Goal: Task Accomplishment & Management: Manage account settings

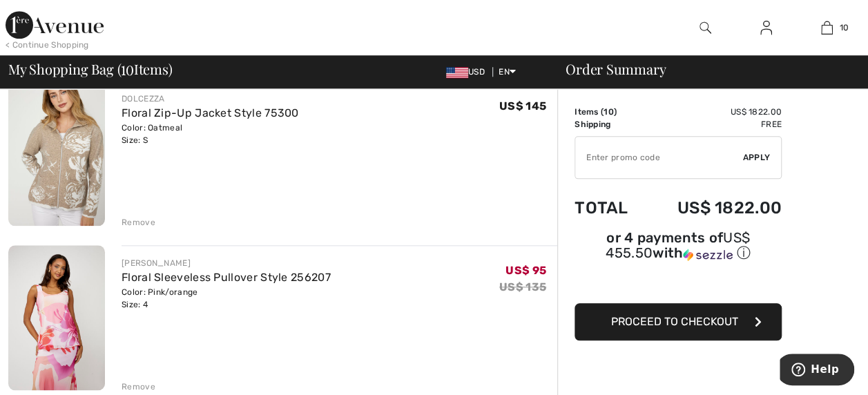
scroll to position [612, 0]
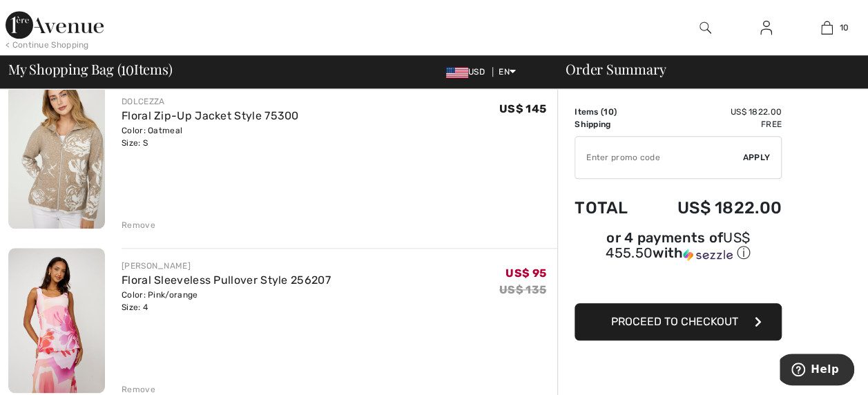
click at [142, 224] on div "Remove" at bounding box center [139, 225] width 34 height 12
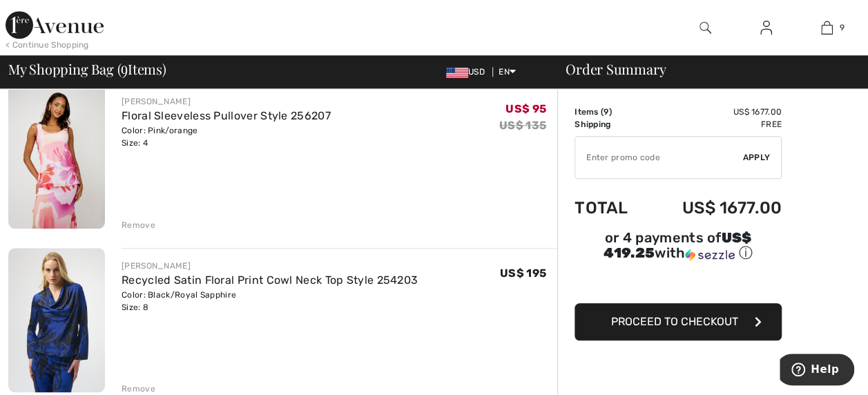
click at [135, 222] on div "Remove" at bounding box center [139, 225] width 34 height 12
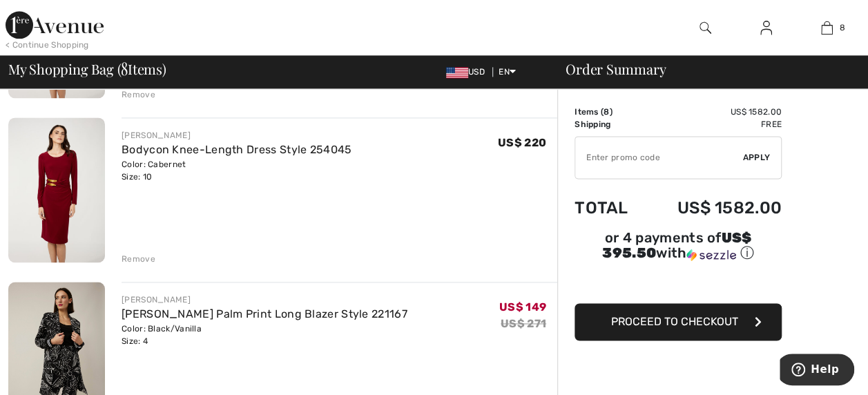
scroll to position [917, 0]
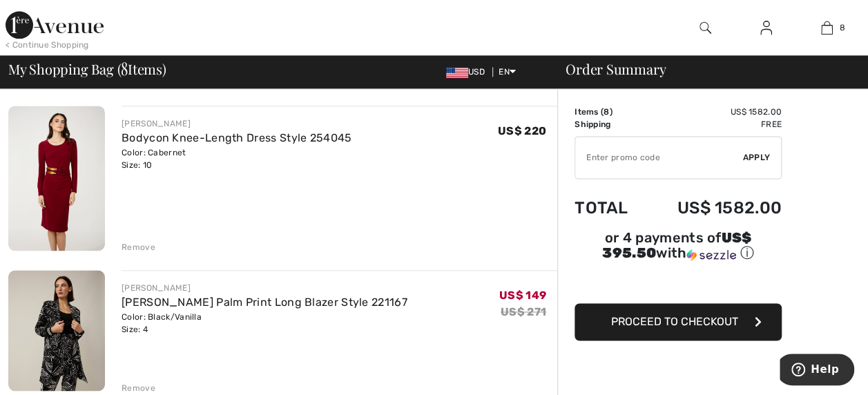
click at [142, 243] on div "Remove" at bounding box center [139, 247] width 34 height 12
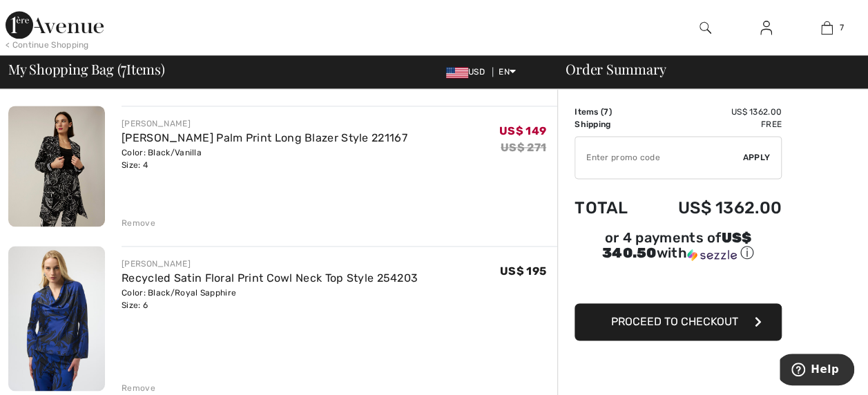
click at [137, 215] on div "Remove" at bounding box center [340, 221] width 436 height 15
click at [133, 222] on div "Remove" at bounding box center [139, 223] width 34 height 12
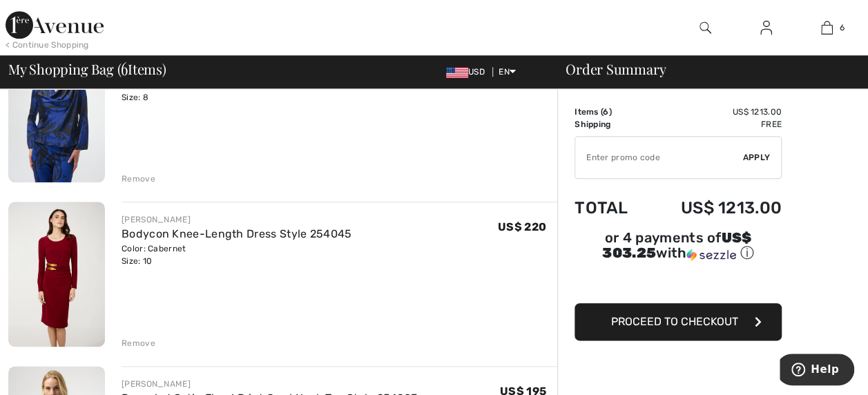
scroll to position [672, 0]
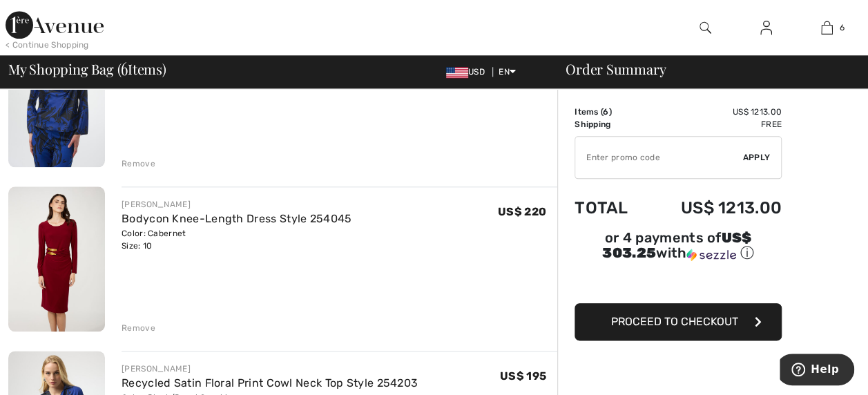
click at [135, 329] on div "Remove" at bounding box center [139, 328] width 34 height 12
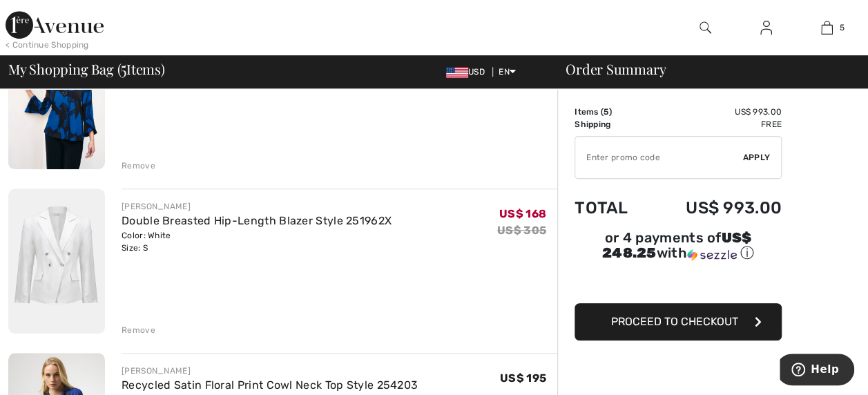
scroll to position [343, 0]
click at [148, 321] on div "Remove" at bounding box center [340, 327] width 436 height 15
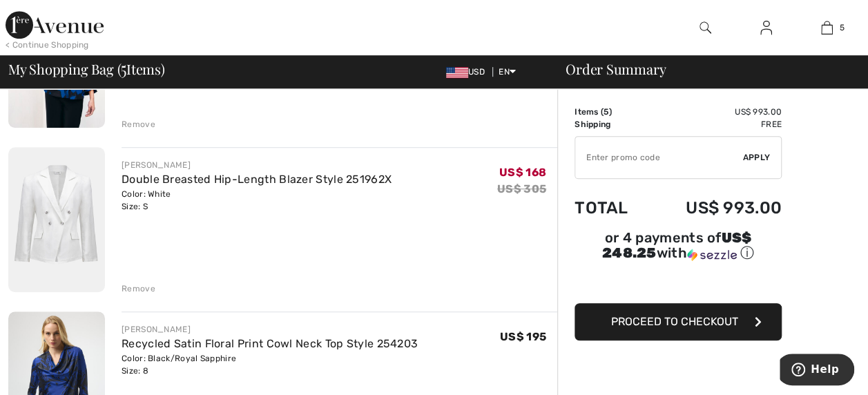
scroll to position [426, 0]
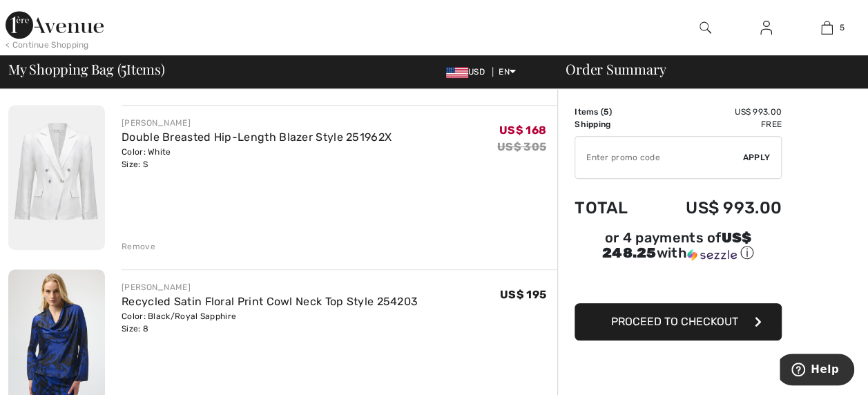
click at [145, 240] on div "Remove" at bounding box center [139, 246] width 34 height 12
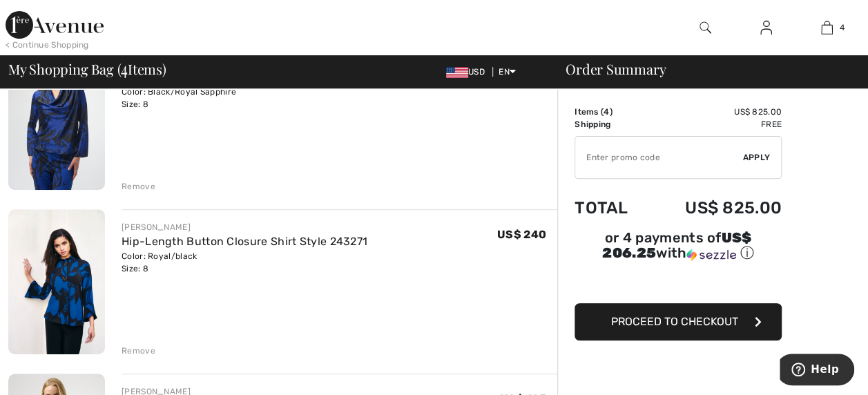
scroll to position [157, 0]
click at [144, 181] on div "Remove" at bounding box center [139, 186] width 34 height 12
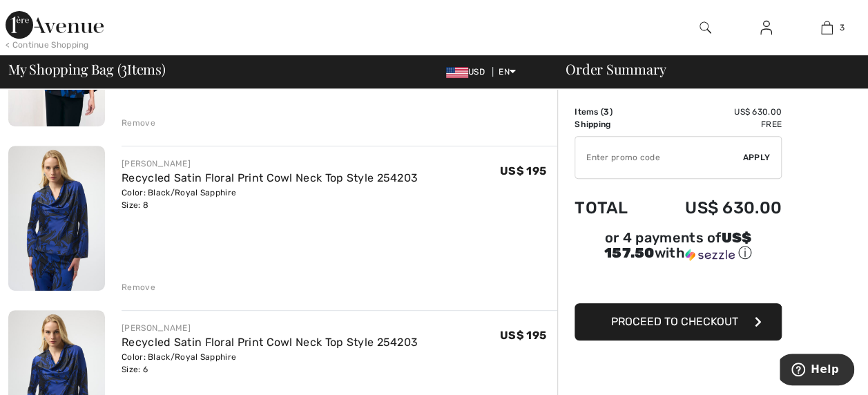
scroll to position [222, 0]
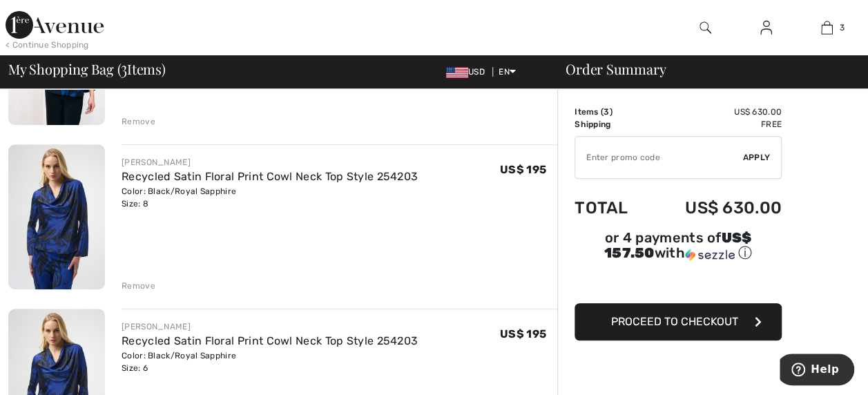
click at [138, 280] on div "Remove" at bounding box center [139, 286] width 34 height 12
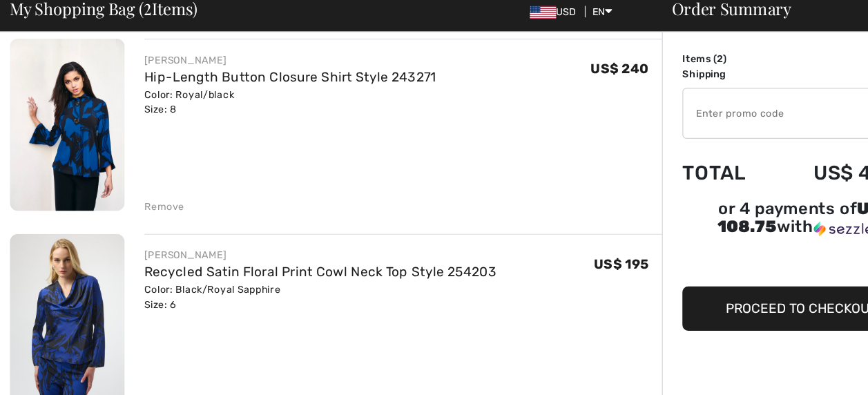
scroll to position [0, 0]
